Goal: Task Accomplishment & Management: Complete application form

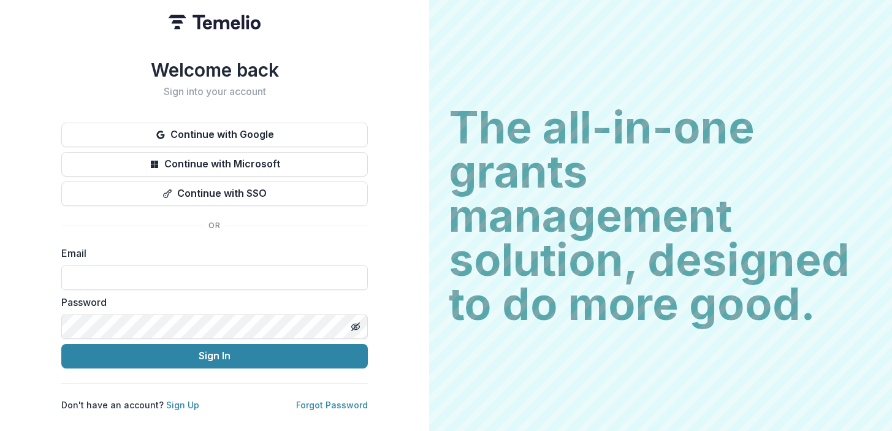
click at [153, 273] on input at bounding box center [214, 277] width 306 height 25
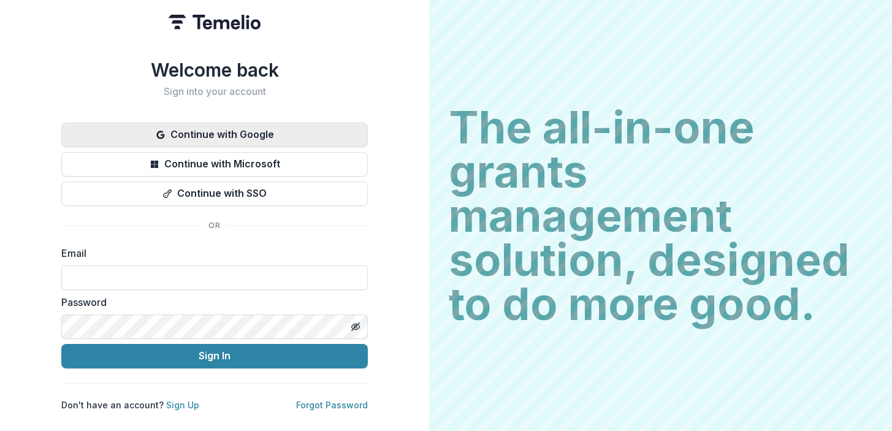
click at [211, 128] on button "Continue with Google" at bounding box center [214, 135] width 306 height 25
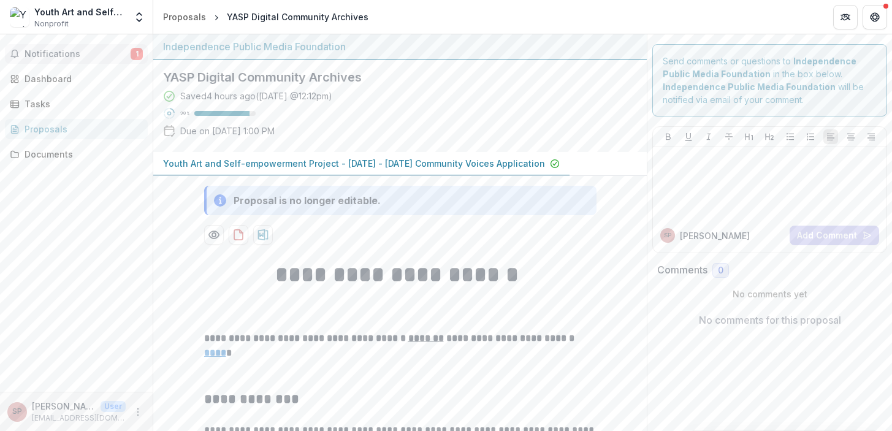
click at [91, 56] on span "Notifications" at bounding box center [78, 54] width 106 height 10
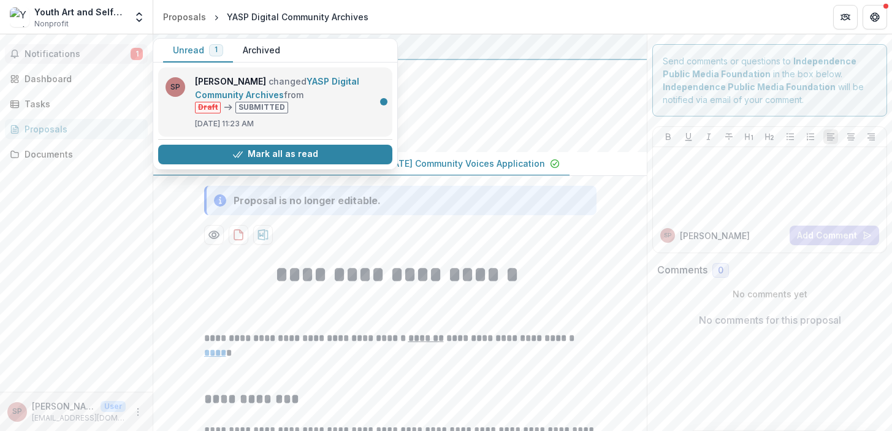
click at [352, 97] on link "YASP Digital Community Archives" at bounding box center [277, 88] width 164 height 24
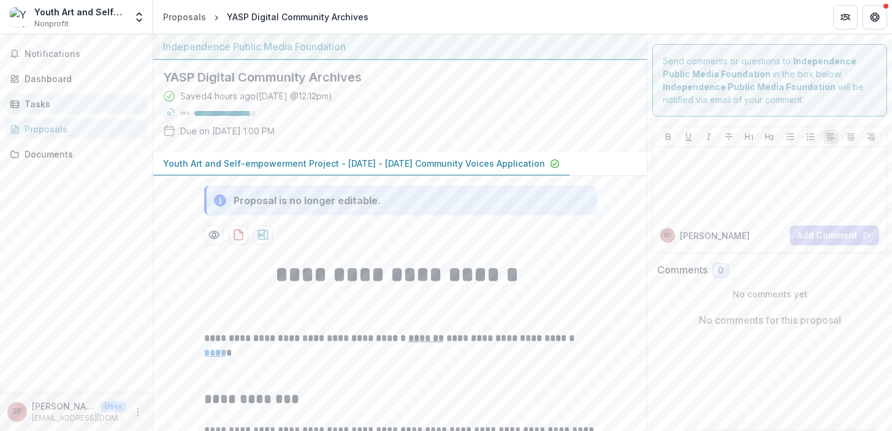
click at [53, 102] on div "Tasks" at bounding box center [81, 103] width 113 height 13
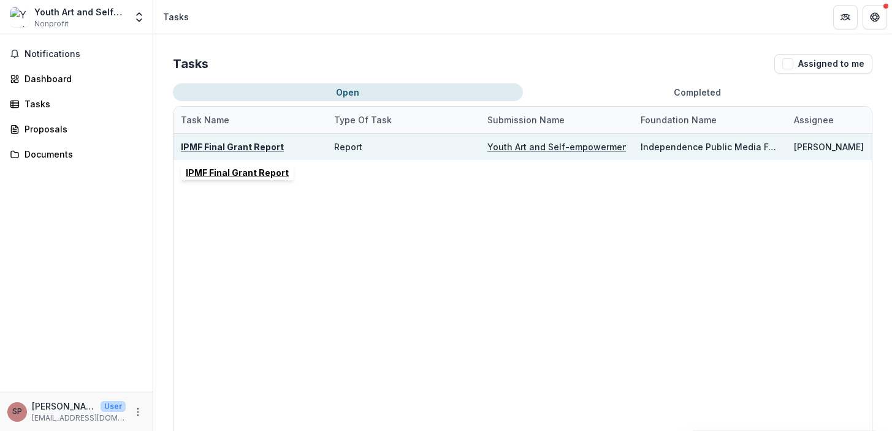
click at [252, 148] on u "IPMF Final Grant Report" at bounding box center [232, 147] width 103 height 10
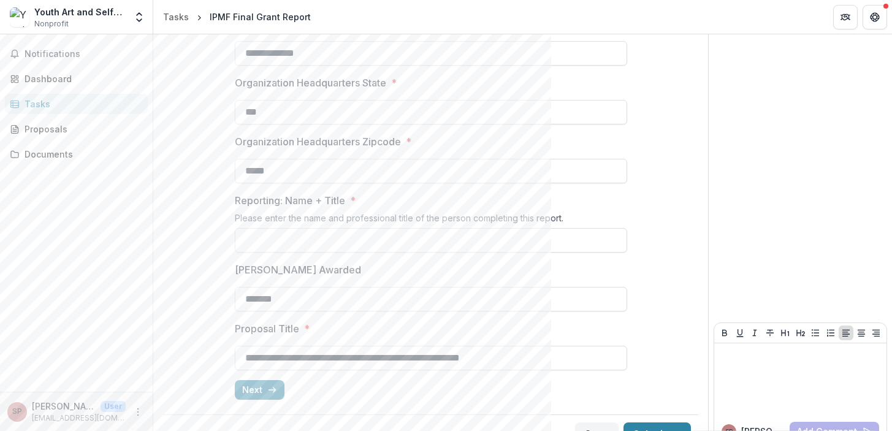
scroll to position [389, 0]
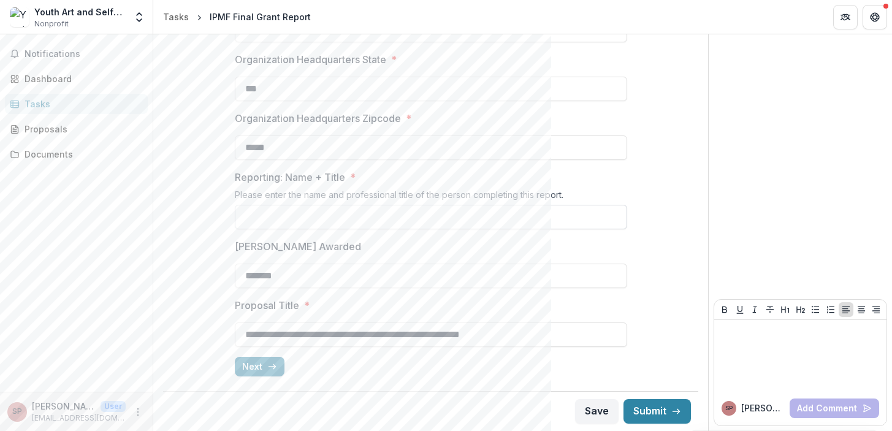
click at [305, 219] on input "Reporting: Name + Title *" at bounding box center [431, 217] width 392 height 25
type input "**********"
click at [259, 363] on button "Next" at bounding box center [260, 367] width 50 height 20
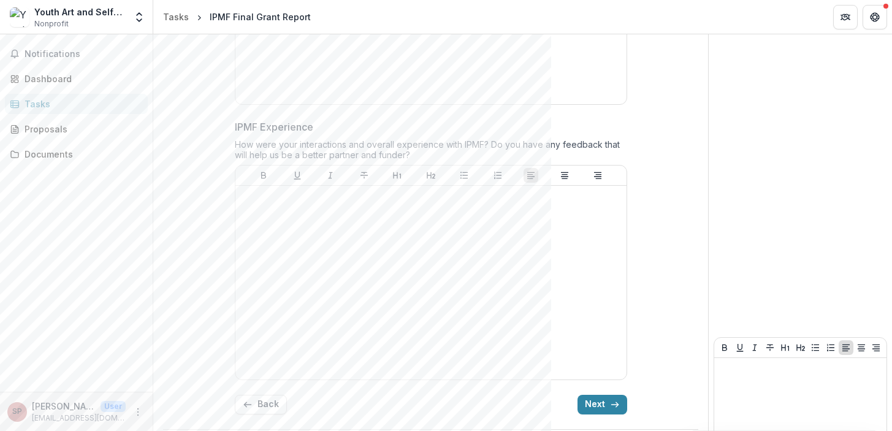
scroll to position [2233, 0]
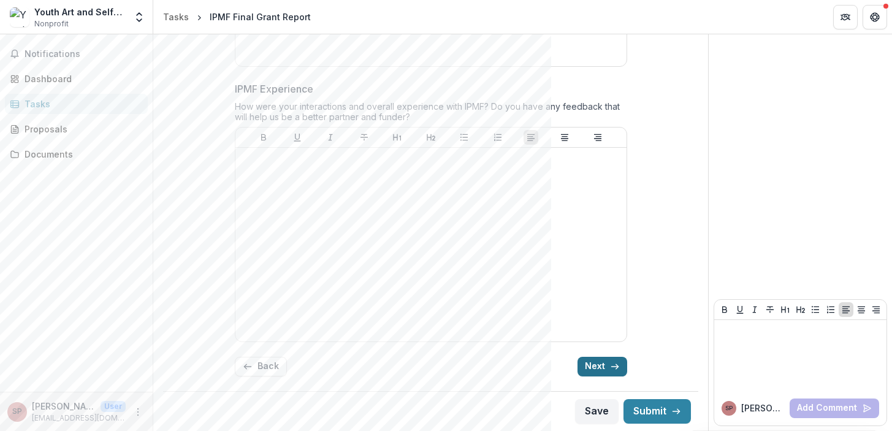
click at [602, 370] on button "Next" at bounding box center [602, 367] width 50 height 20
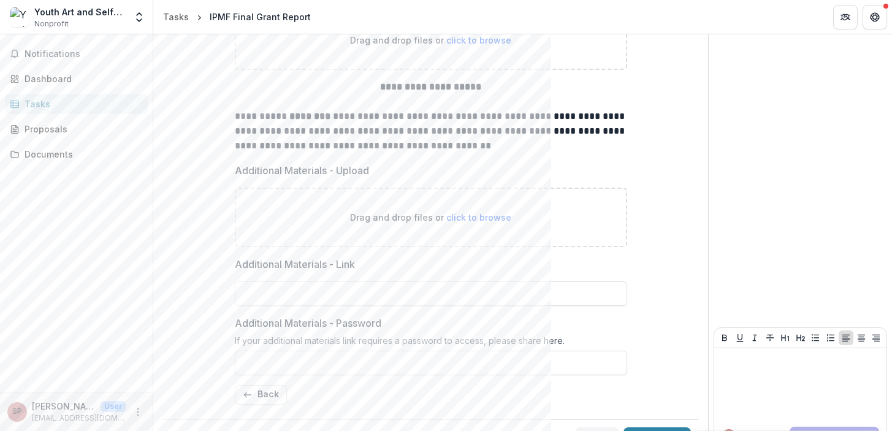
scroll to position [218, 0]
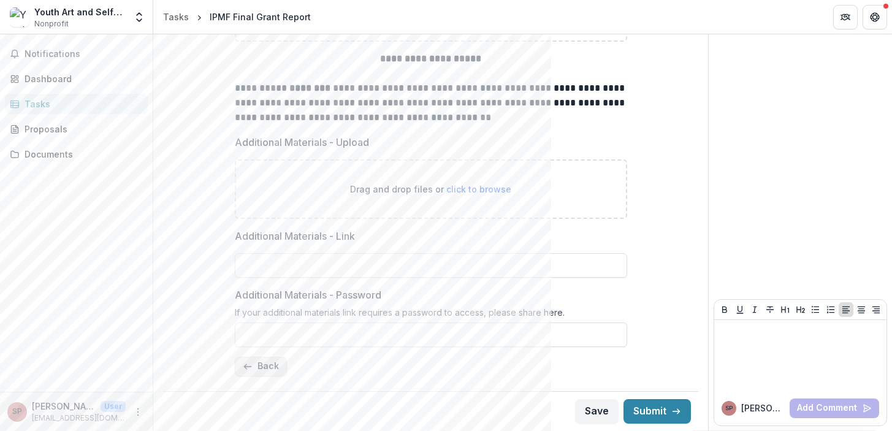
click at [265, 370] on button "Back" at bounding box center [261, 367] width 52 height 20
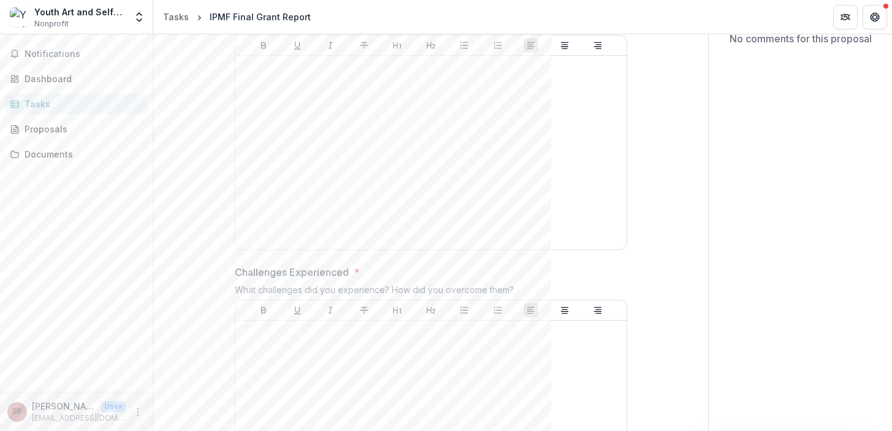
scroll to position [0, 0]
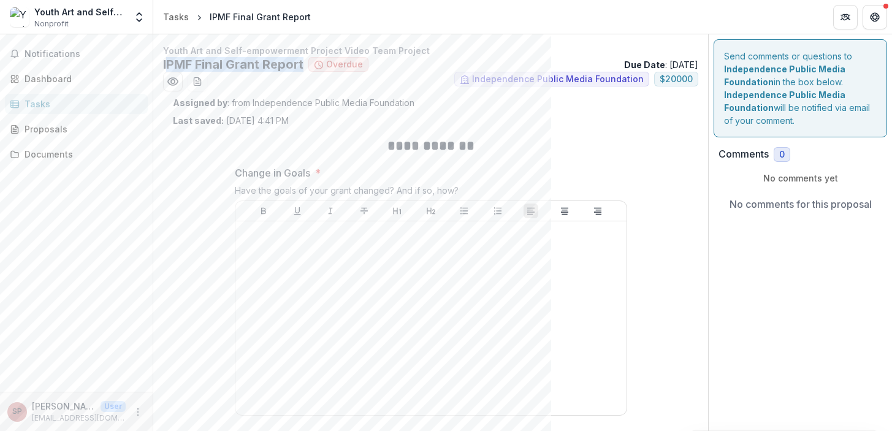
drag, startPoint x: 305, startPoint y: 66, endPoint x: 165, endPoint y: 68, distance: 139.7
click at [165, 68] on ul "IPMF Final Grant Report Overdue" at bounding box center [265, 64] width 205 height 15
click at [165, 68] on h2 "IPMF Final Grant Report" at bounding box center [233, 64] width 140 height 15
